Goal: Find contact information: Find contact information

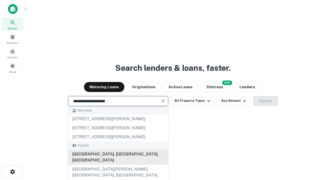
click at [118, 165] on div "Santa Monica, CA, USA" at bounding box center [118, 157] width 100 height 15
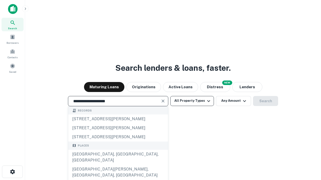
type input "**********"
click at [192, 101] on button "All Property Types" at bounding box center [192, 101] width 44 height 10
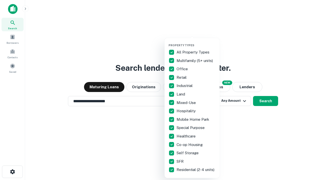
click at [196, 42] on button "button" at bounding box center [195, 42] width 55 height 0
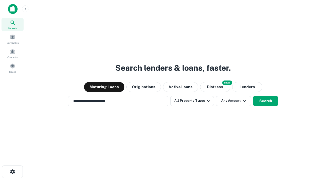
scroll to position [8, 0]
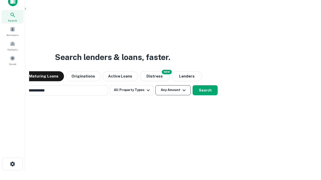
click at [155, 85] on button "Any Amount" at bounding box center [172, 90] width 35 height 10
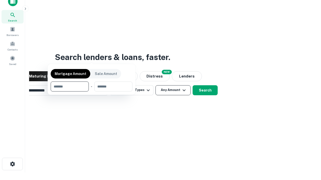
scroll to position [36, 142]
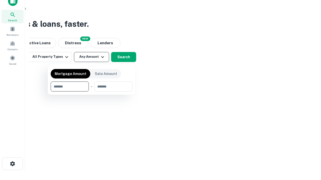
type input "*******"
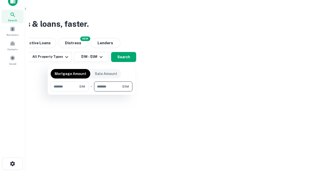
type input "*******"
click at [91, 92] on button "button" at bounding box center [92, 92] width 82 height 0
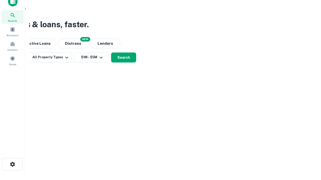
scroll to position [3, 92]
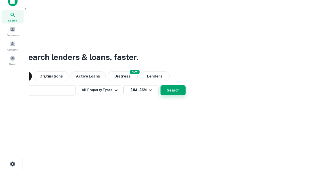
click at [160, 85] on button "Search" at bounding box center [172, 90] width 25 height 10
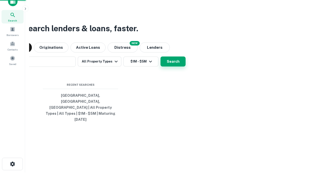
scroll to position [13, 142]
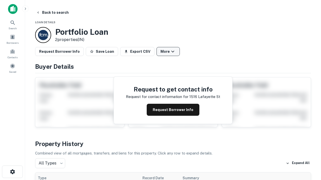
click at [168, 52] on button "More" at bounding box center [167, 51] width 23 height 9
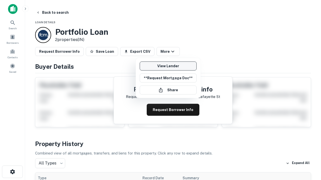
click at [168, 66] on link "View Lender" at bounding box center [168, 66] width 57 height 9
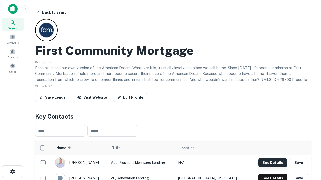
click at [272, 163] on button "See Details" at bounding box center [272, 163] width 29 height 9
click at [12, 172] on icon "button" at bounding box center [13, 172] width 6 height 6
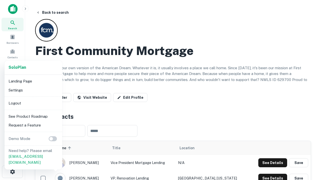
click at [33, 103] on li "Logout" at bounding box center [34, 103] width 54 height 9
